Goal: Use online tool/utility: Utilize a website feature to perform a specific function

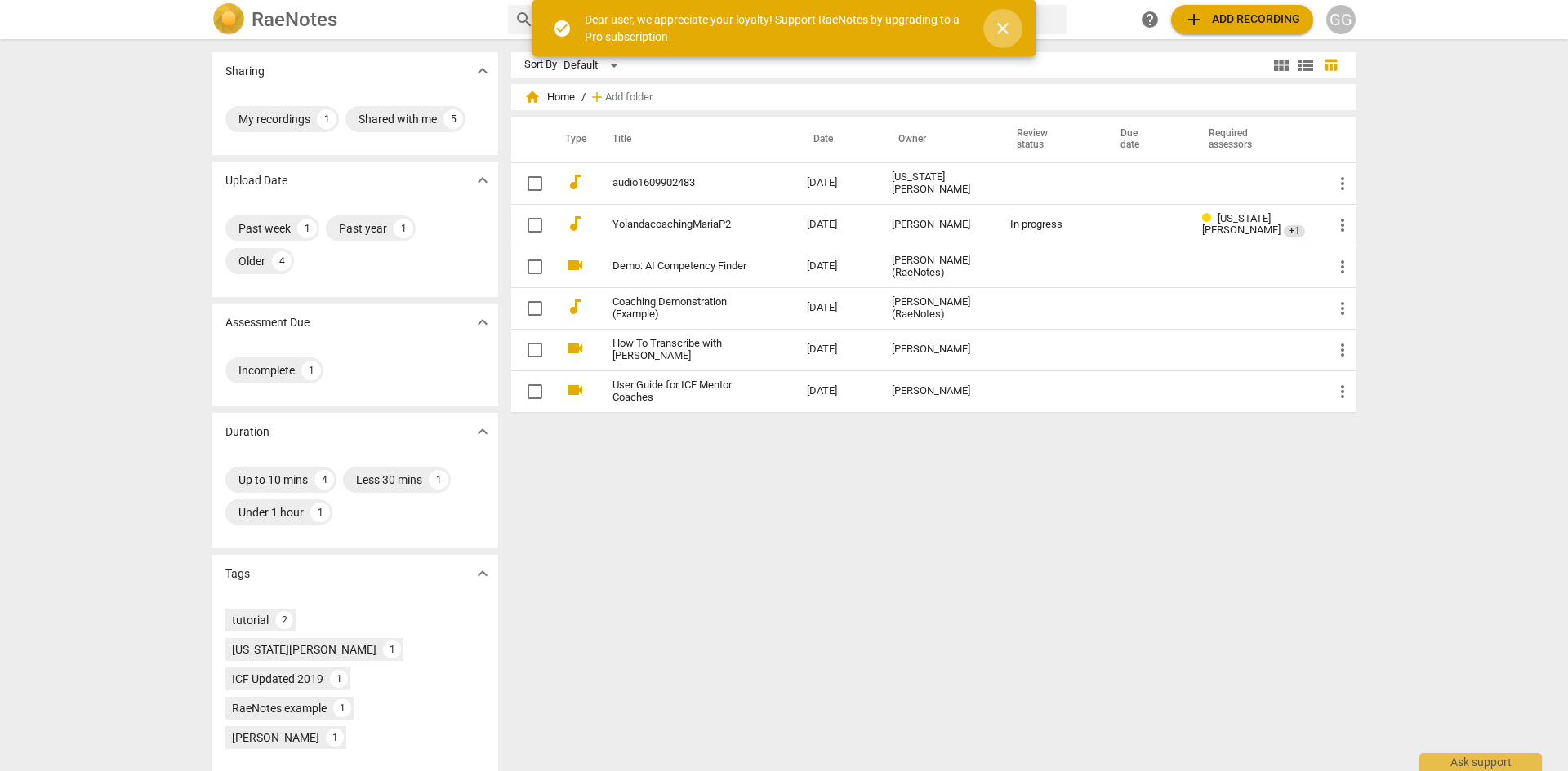
click at [1004, 28] on span "close" at bounding box center [1003, 28] width 19 height 19
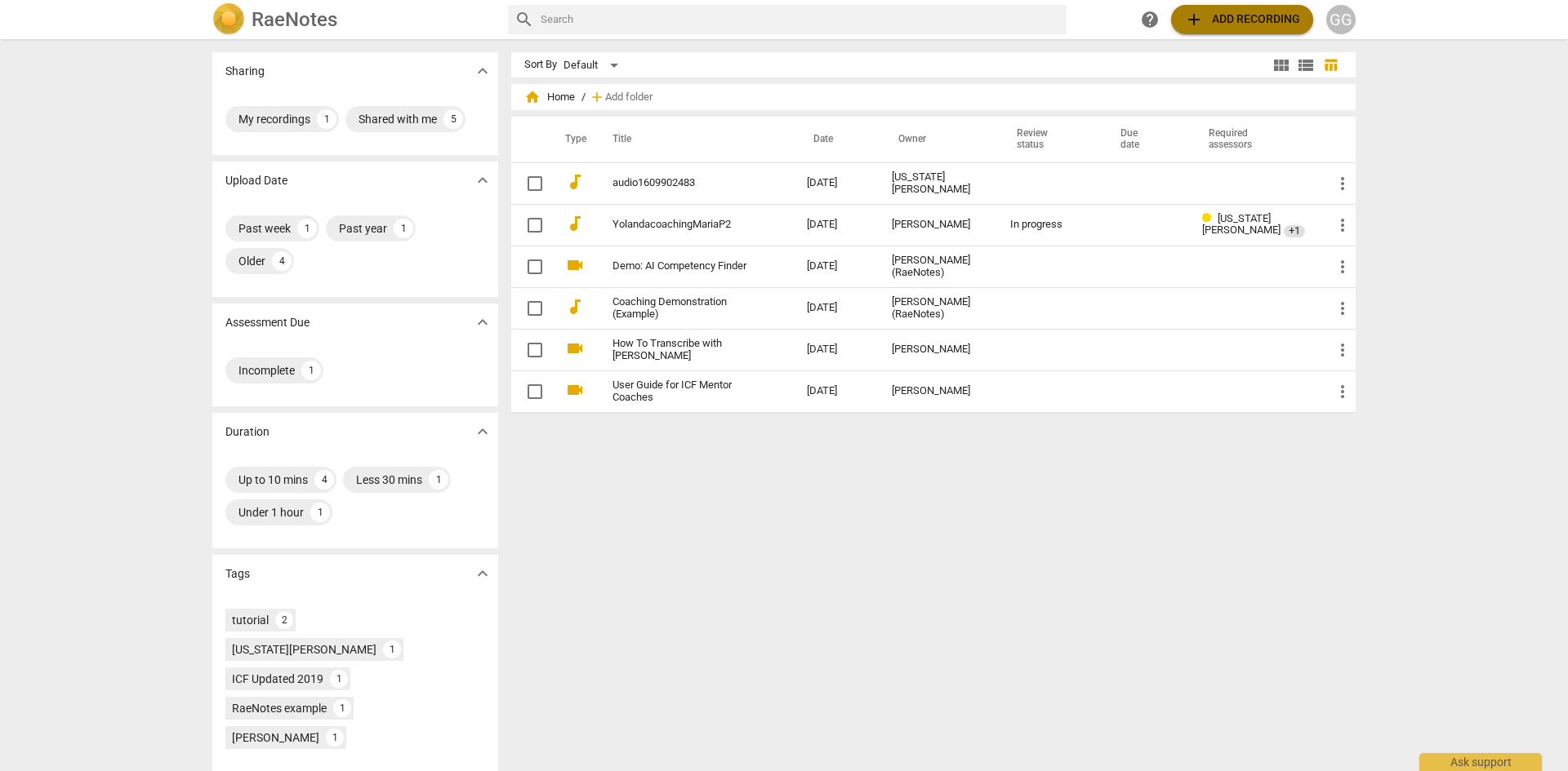
click at [1235, 23] on span "add Add recording" at bounding box center [1242, 19] width 116 height 19
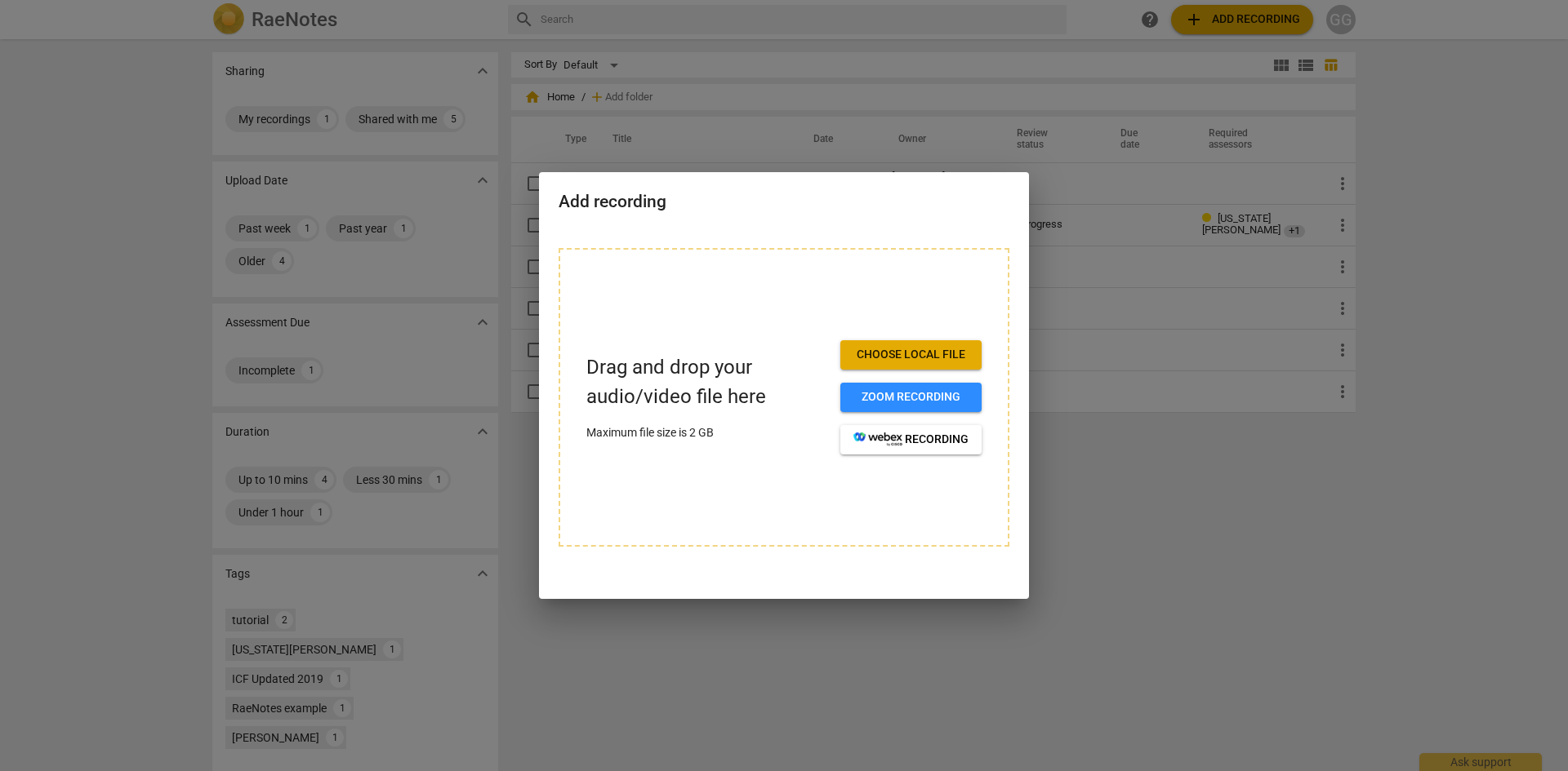
click at [871, 354] on span "Choose local file" at bounding box center [910, 355] width 115 height 17
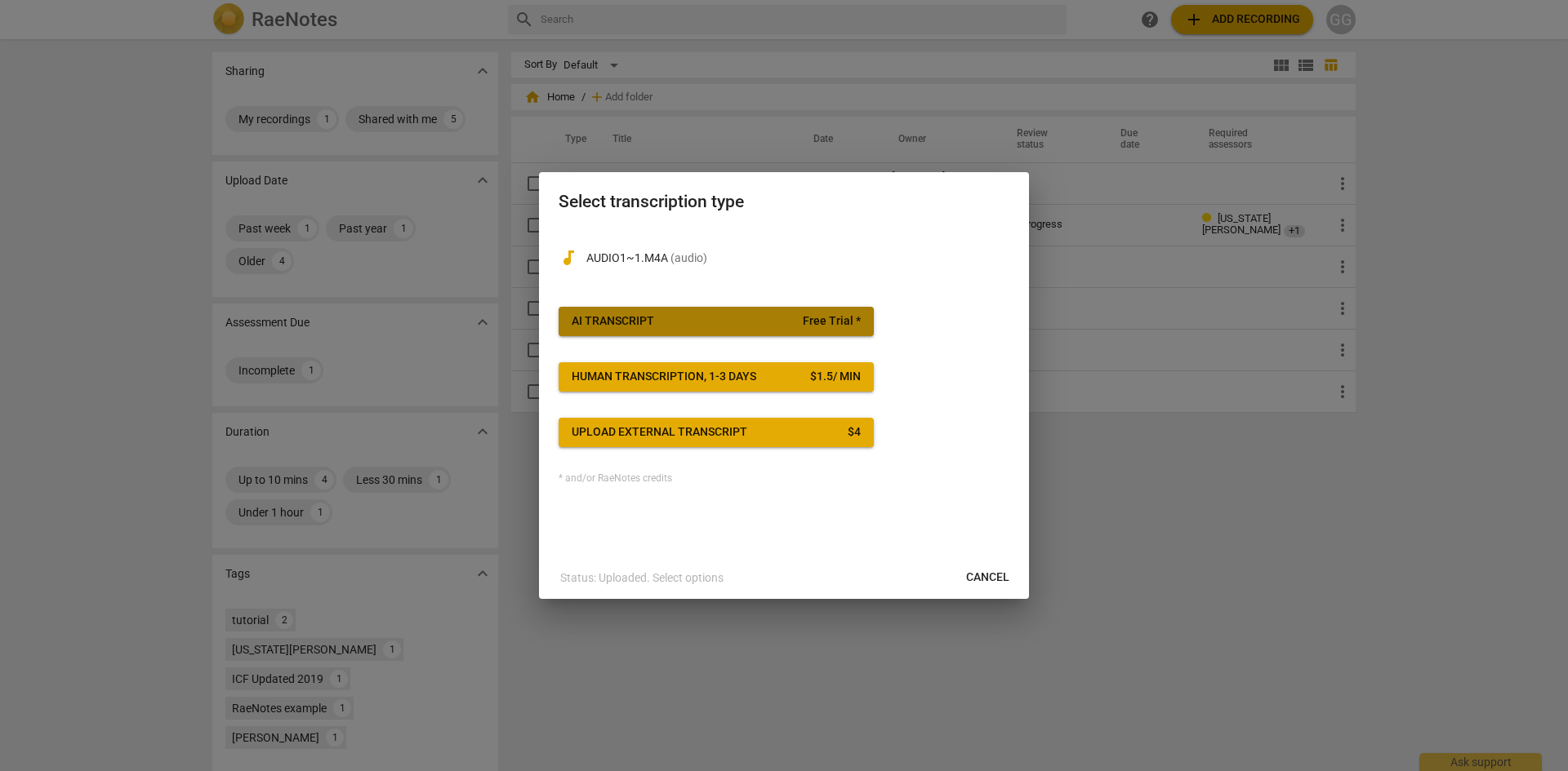
click at [629, 315] on div "AI Transcript" at bounding box center [612, 321] width 82 height 17
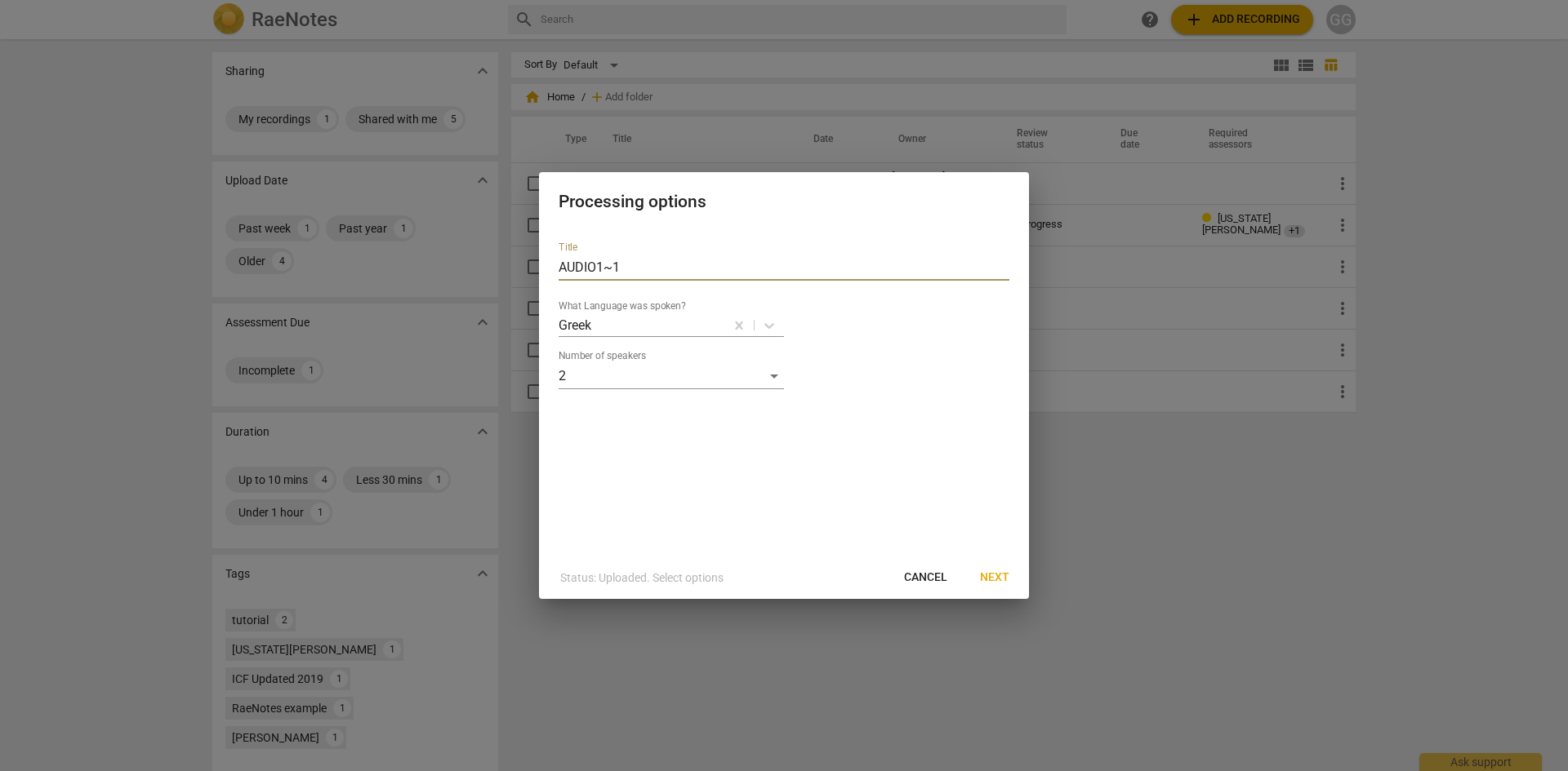
click at [625, 272] on input "AUDIO1~1" at bounding box center [784, 268] width 451 height 26
drag, startPoint x: 631, startPoint y: 264, endPoint x: 548, endPoint y: 268, distance: 83.1
click at [548, 267] on div "Title AUDIO1~1 What Language was spoken? Greek Number of speakers 2" at bounding box center [784, 393] width 490 height 328
type input "VS Recording 2"
click at [998, 579] on span "Next" at bounding box center [995, 578] width 30 height 17
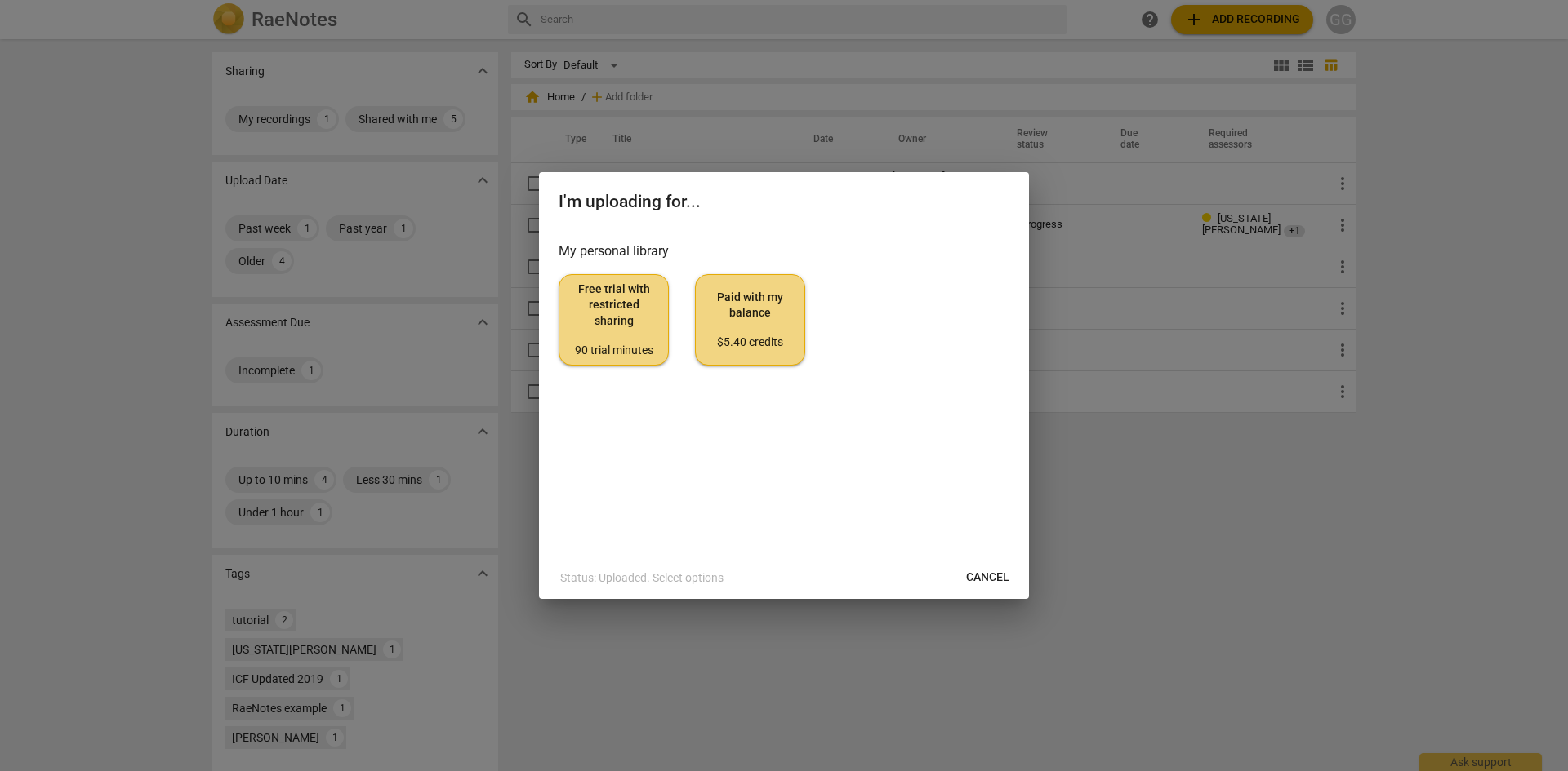
click at [744, 305] on span "Paid with my balance $5.40 credits" at bounding box center [750, 320] width 82 height 61
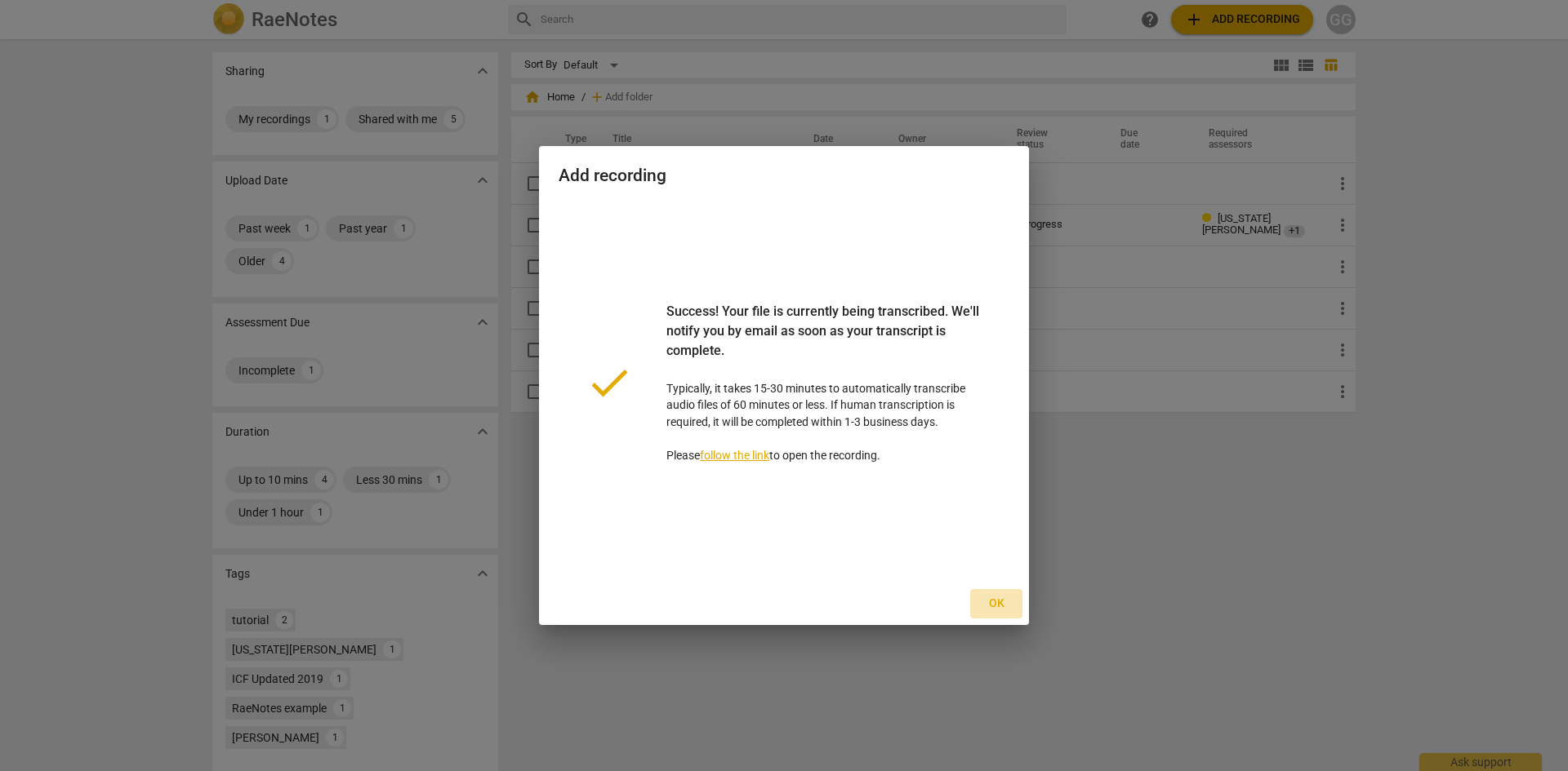
click at [997, 605] on span "Ok" at bounding box center [996, 603] width 26 height 17
